Goal: Task Accomplishment & Management: Manage account settings

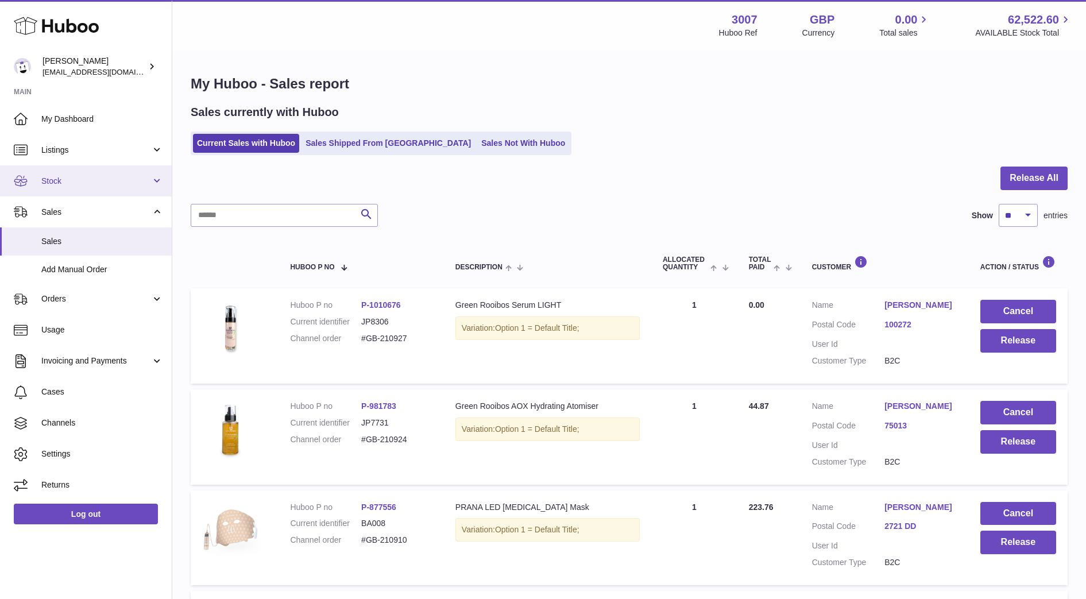
click at [73, 190] on link "Stock" at bounding box center [86, 180] width 172 height 31
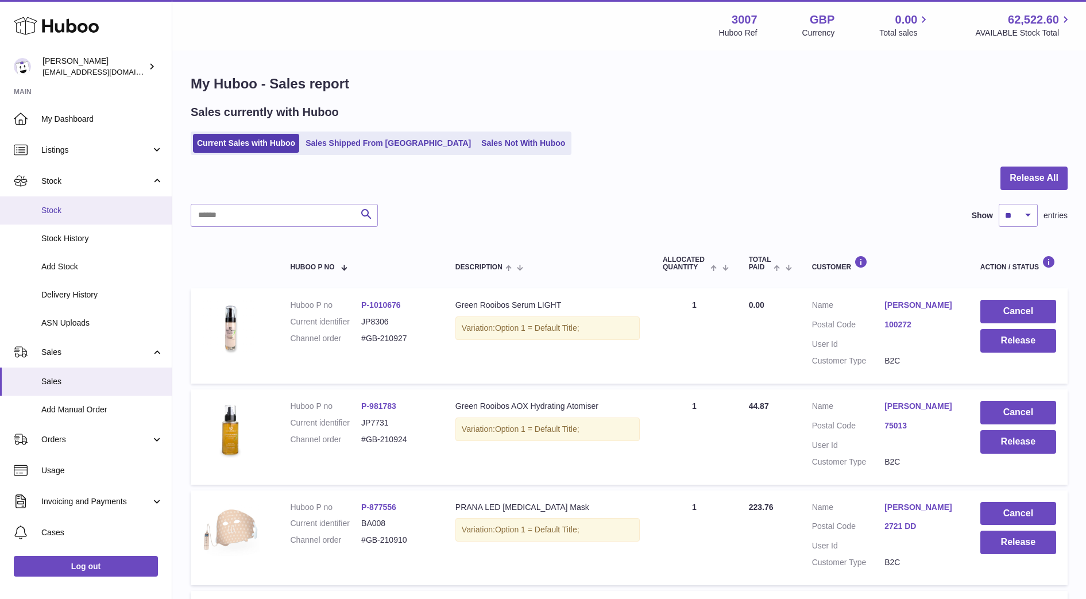
click at [71, 218] on link "Stock" at bounding box center [86, 210] width 172 height 28
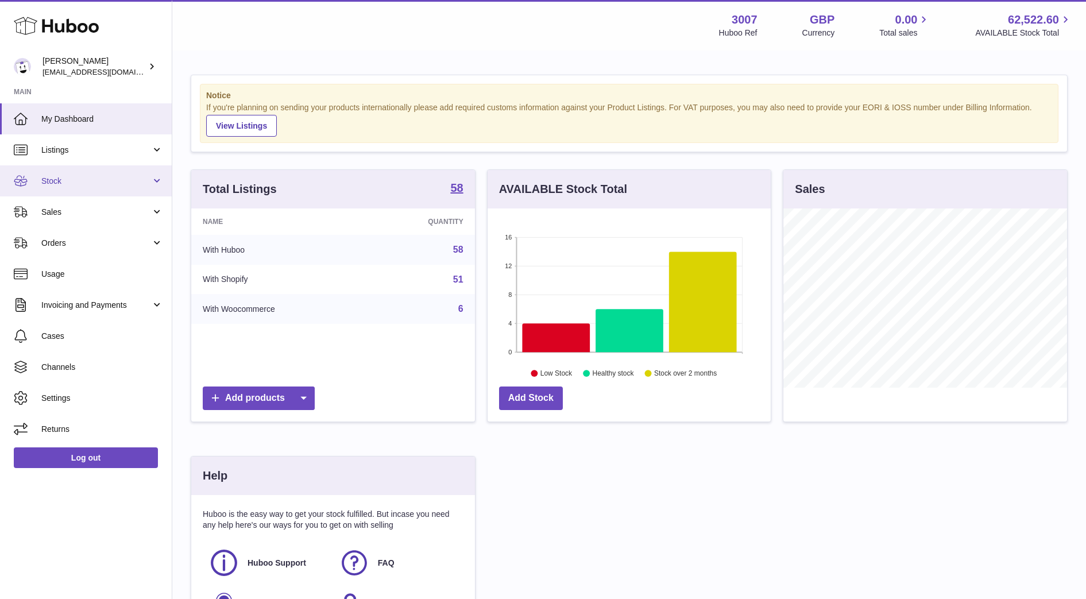
click at [78, 181] on span "Stock" at bounding box center [96, 181] width 110 height 11
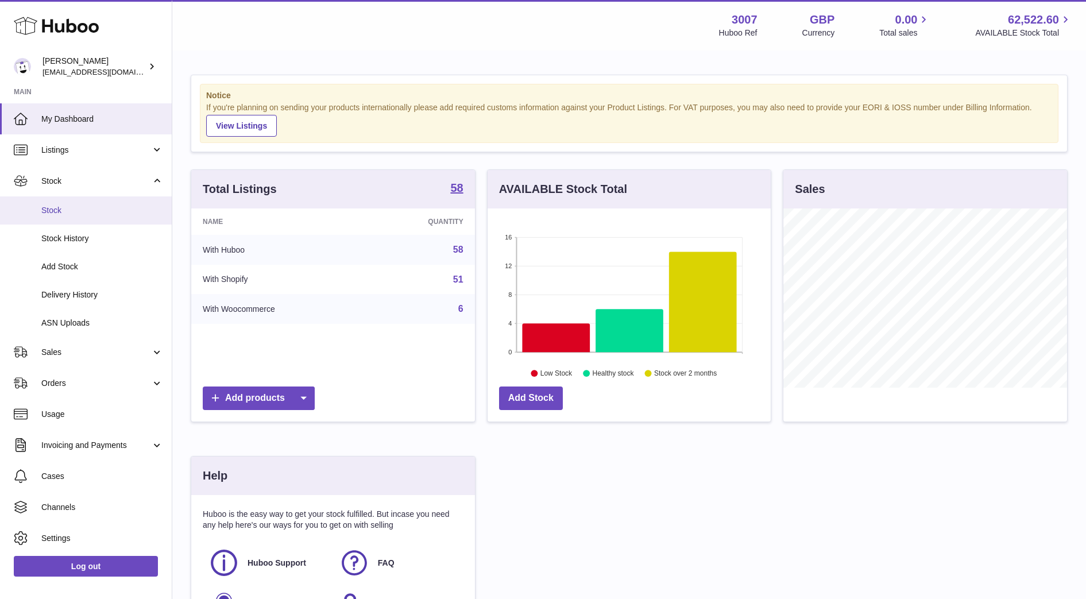
click at [92, 215] on span "Stock" at bounding box center [102, 210] width 122 height 11
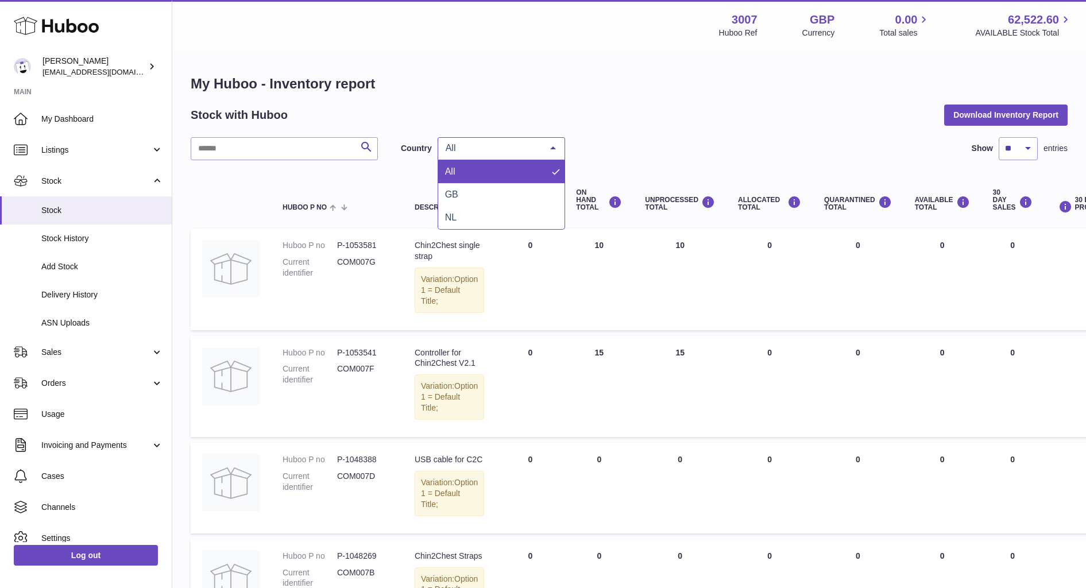
click at [489, 144] on span "All" at bounding box center [492, 147] width 99 height 11
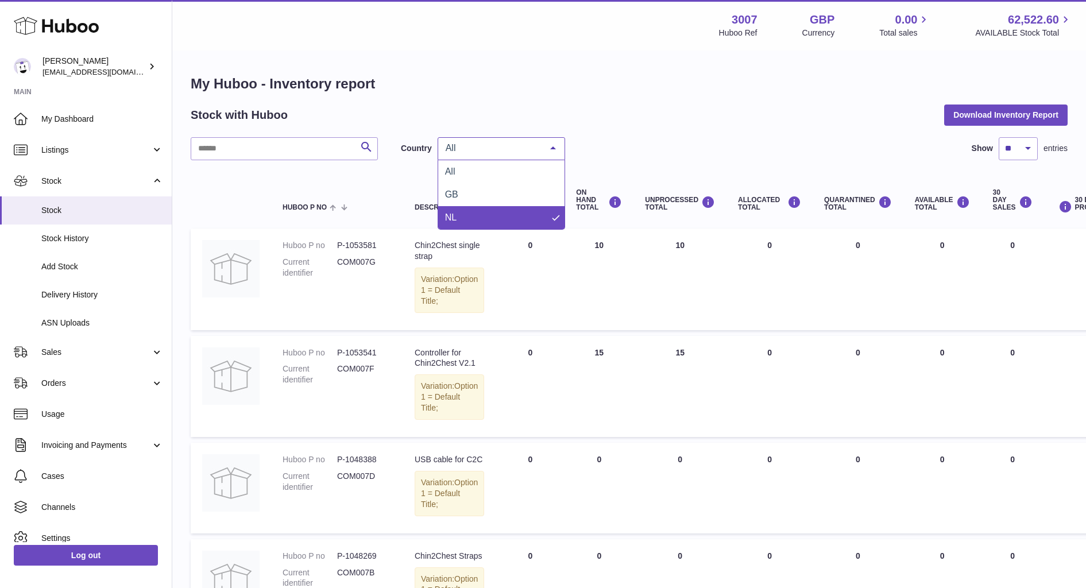
click at [483, 215] on span "NL" at bounding box center [501, 217] width 126 height 23
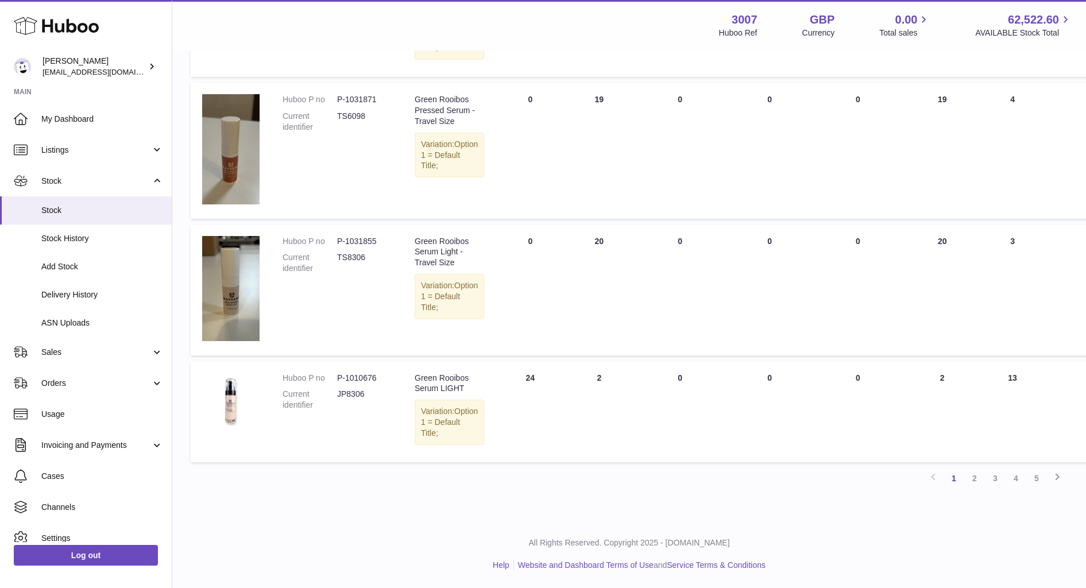
scroll to position [1037, 0]
click at [977, 472] on link "2" at bounding box center [975, 478] width 21 height 21
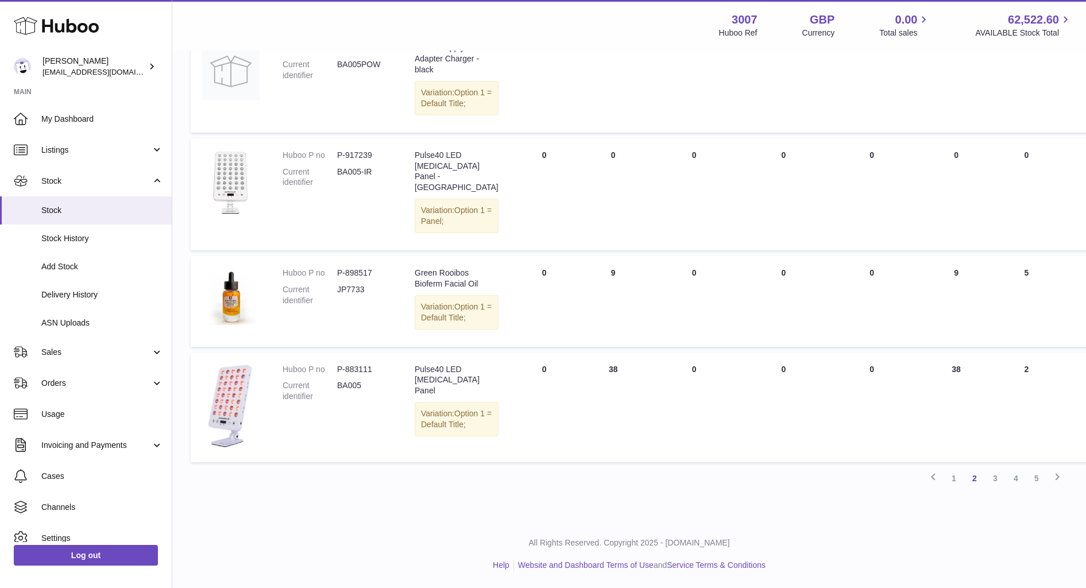
scroll to position [1048, 0]
click at [1009, 473] on link "4" at bounding box center [1016, 478] width 21 height 21
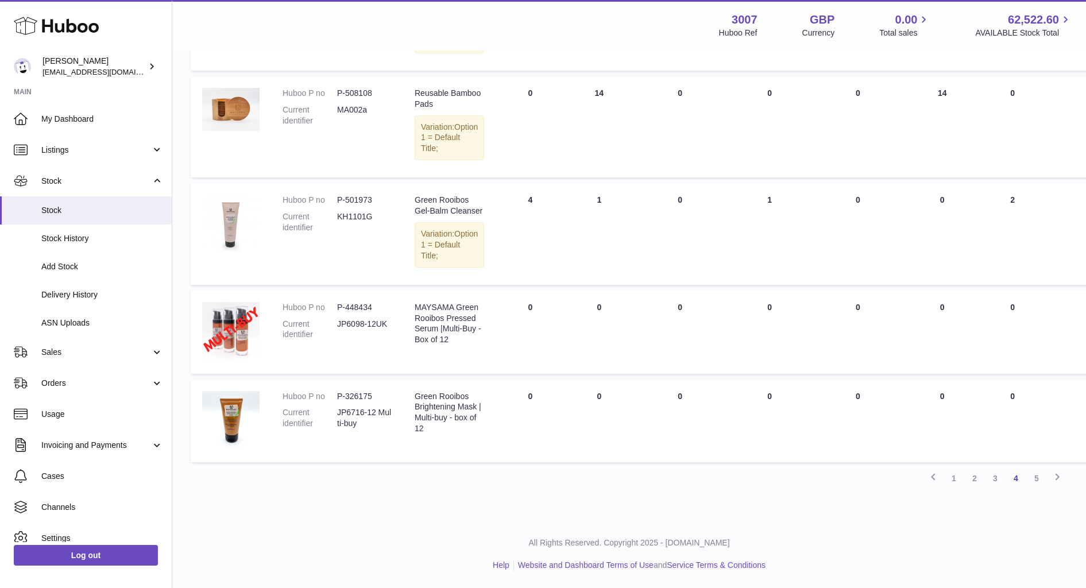
scroll to position [980, 0]
click at [1037, 489] on link "5" at bounding box center [1037, 478] width 21 height 21
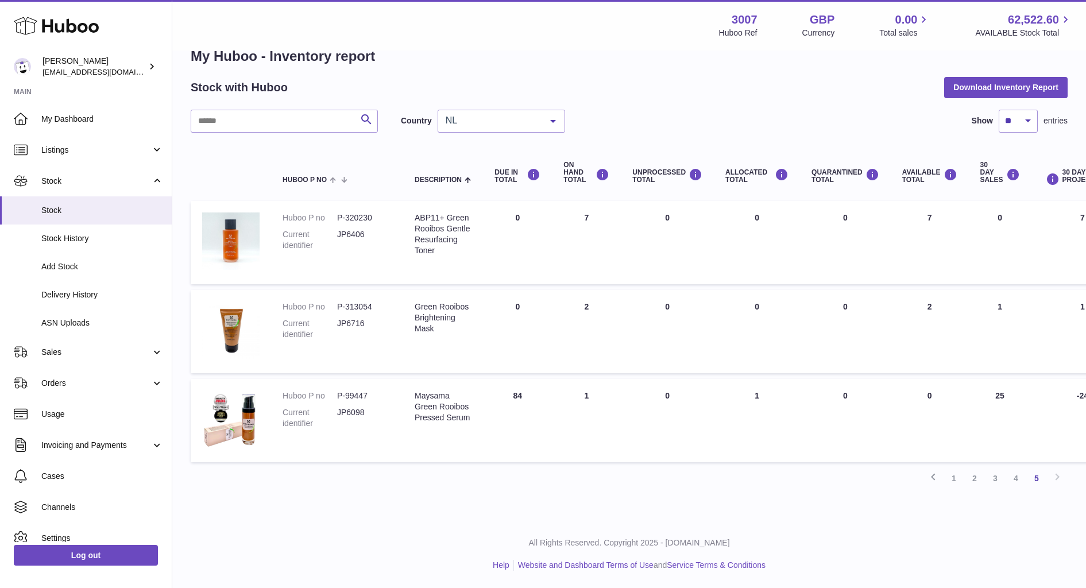
scroll to position [28, 0]
click at [953, 172] on icon at bounding box center [951, 175] width 14 height 14
click at [964, 479] on link "1" at bounding box center [954, 478] width 21 height 21
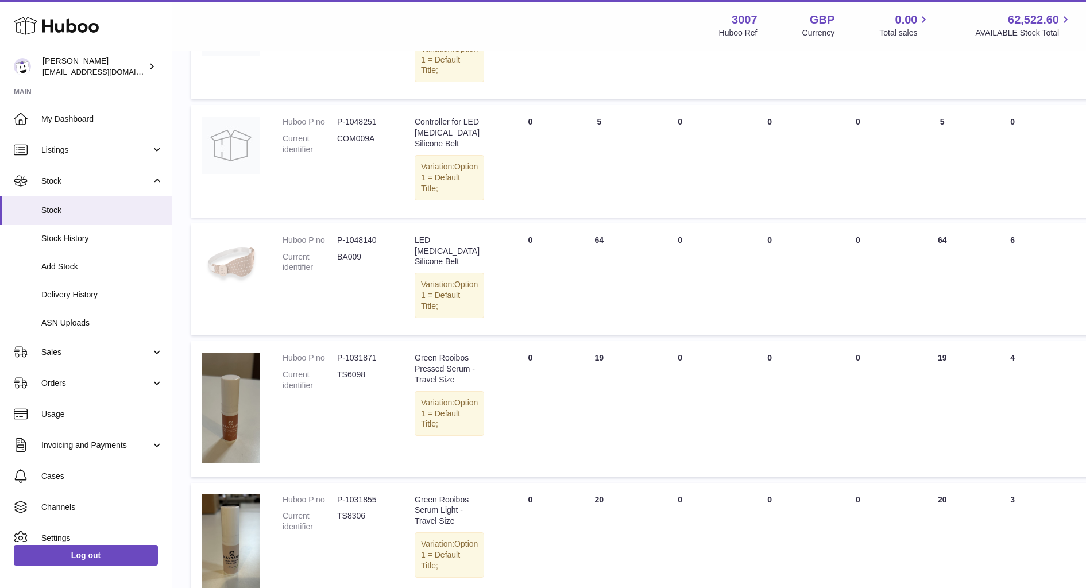
scroll to position [1037, 0]
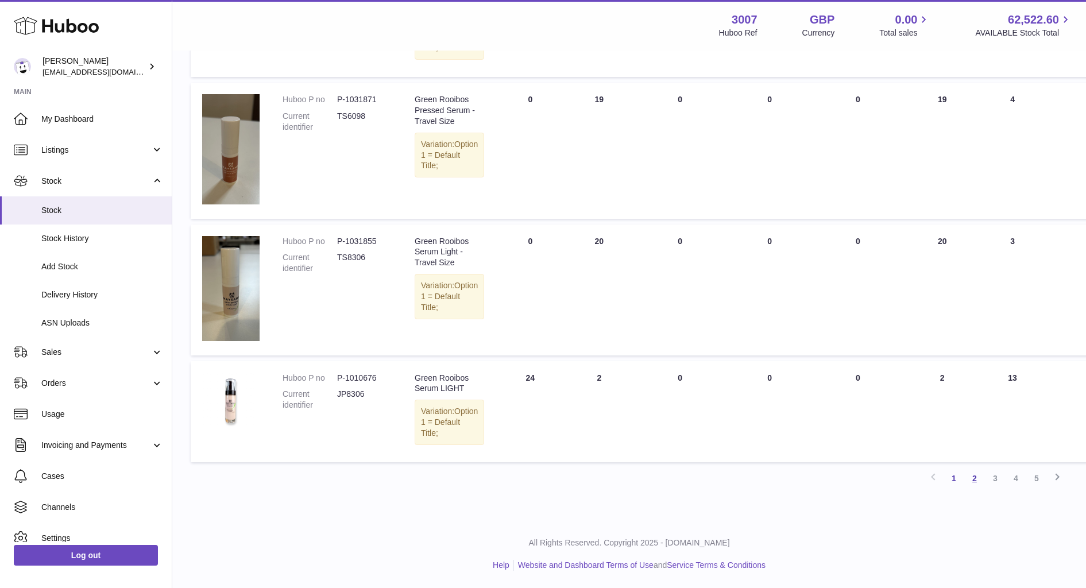
click at [971, 476] on link "2" at bounding box center [975, 478] width 21 height 21
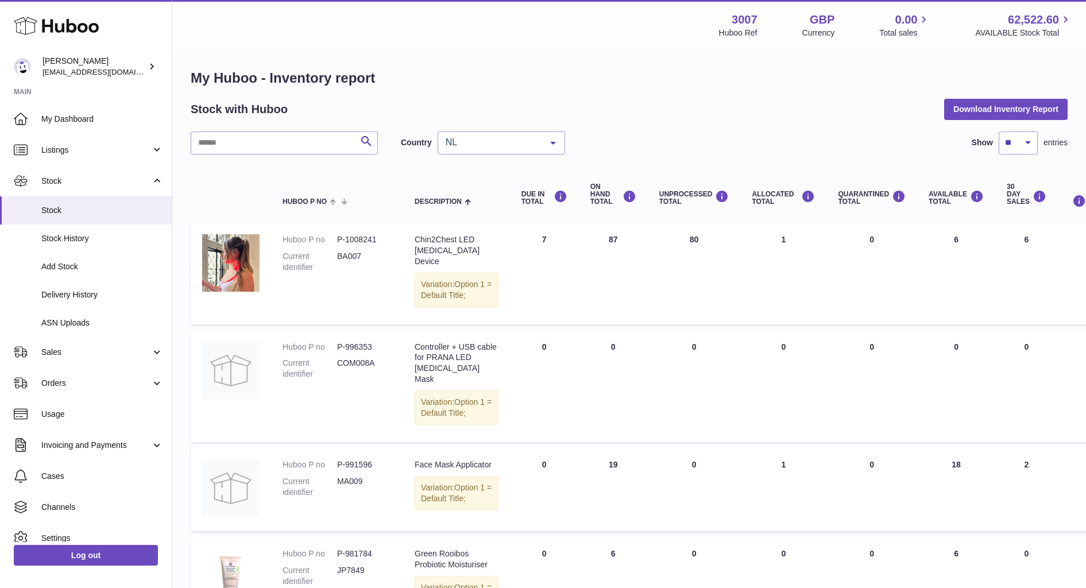
scroll to position [66, 0]
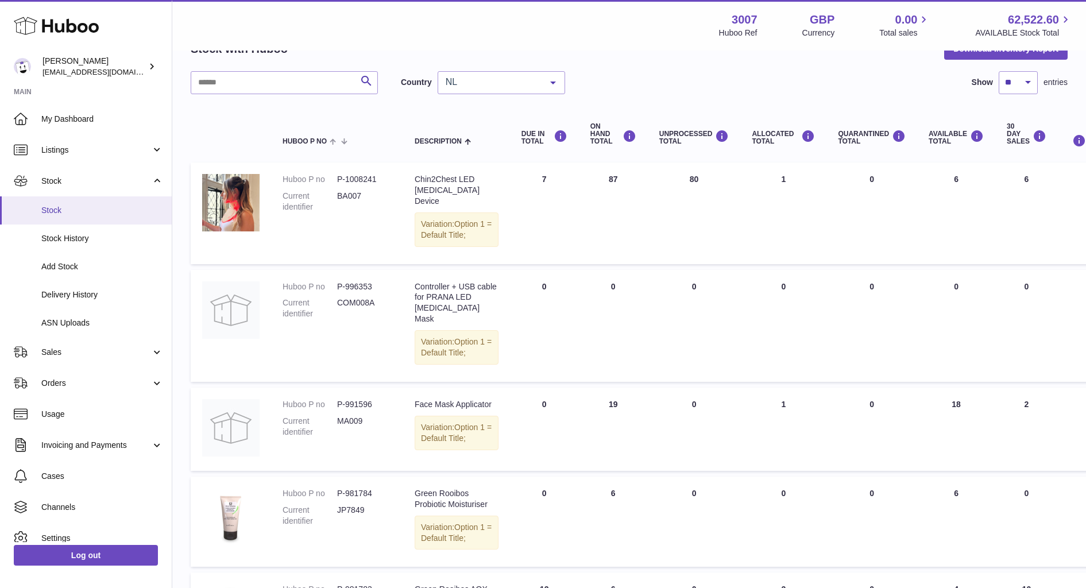
click at [65, 207] on span "Stock" at bounding box center [102, 210] width 122 height 11
